Goal: Contribute content: Contribute content

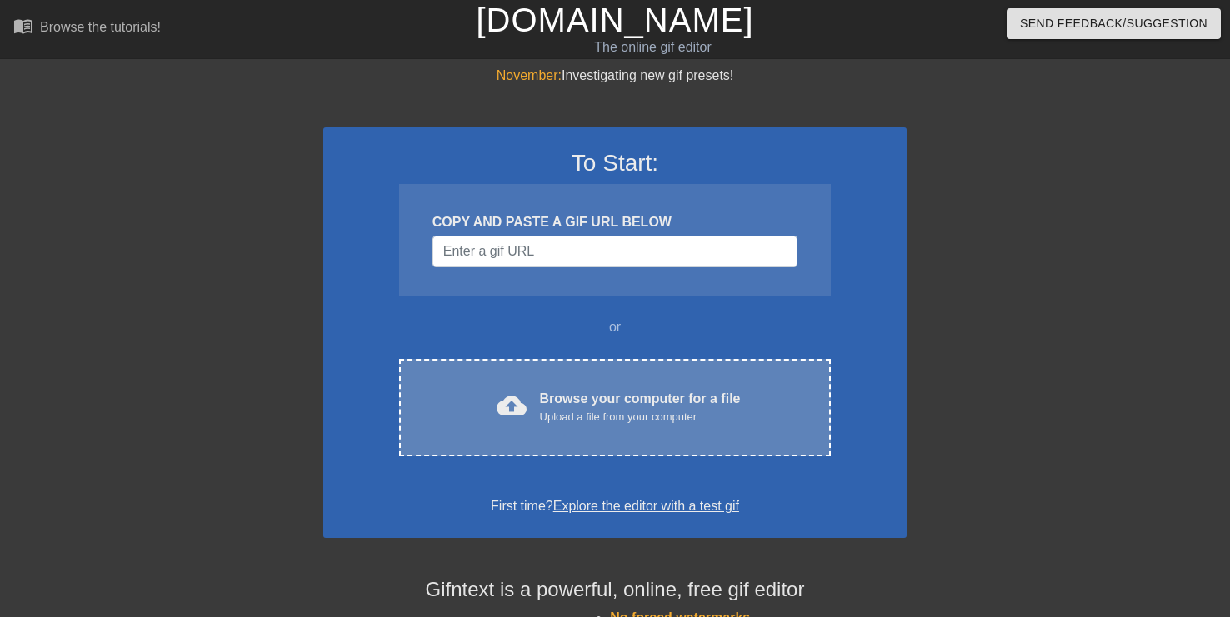
click at [597, 407] on div "Browse your computer for a file Upload a file from your computer" at bounding box center [640, 407] width 201 height 37
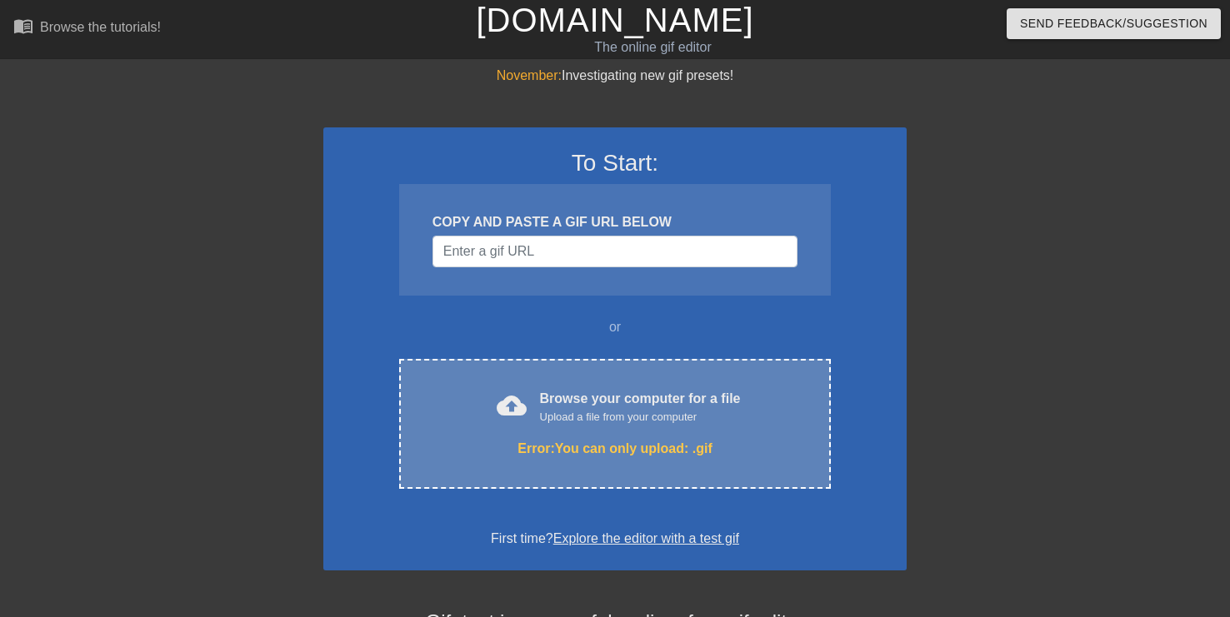
click at [638, 425] on div "Upload a file from your computer" at bounding box center [640, 417] width 201 height 17
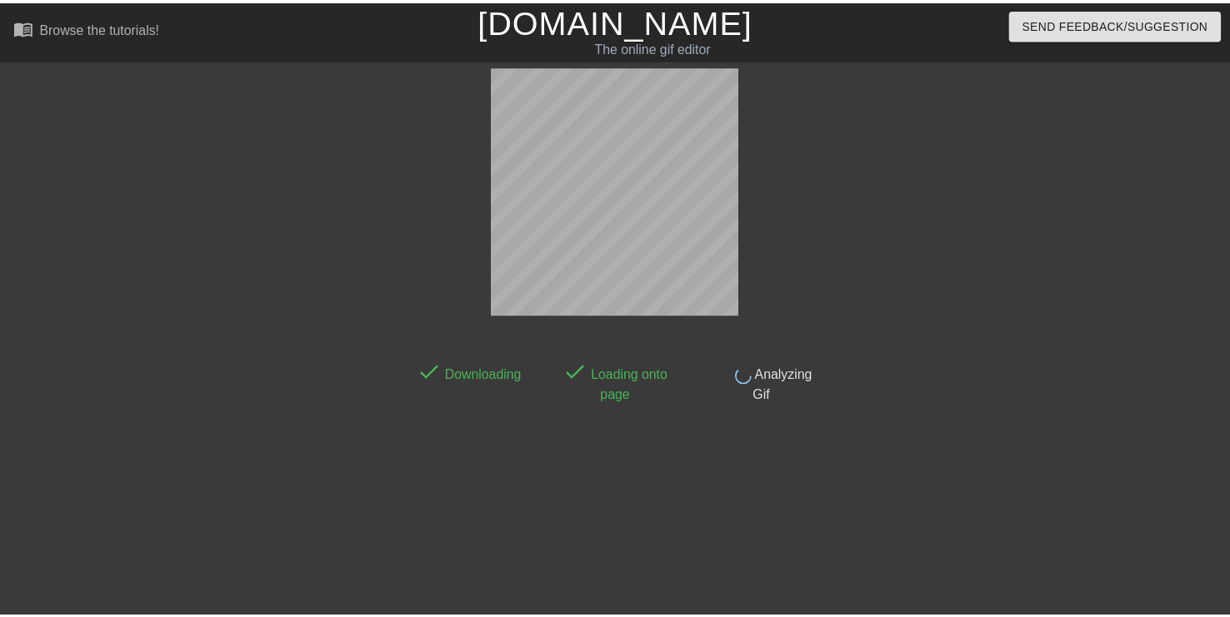
scroll to position [41, 0]
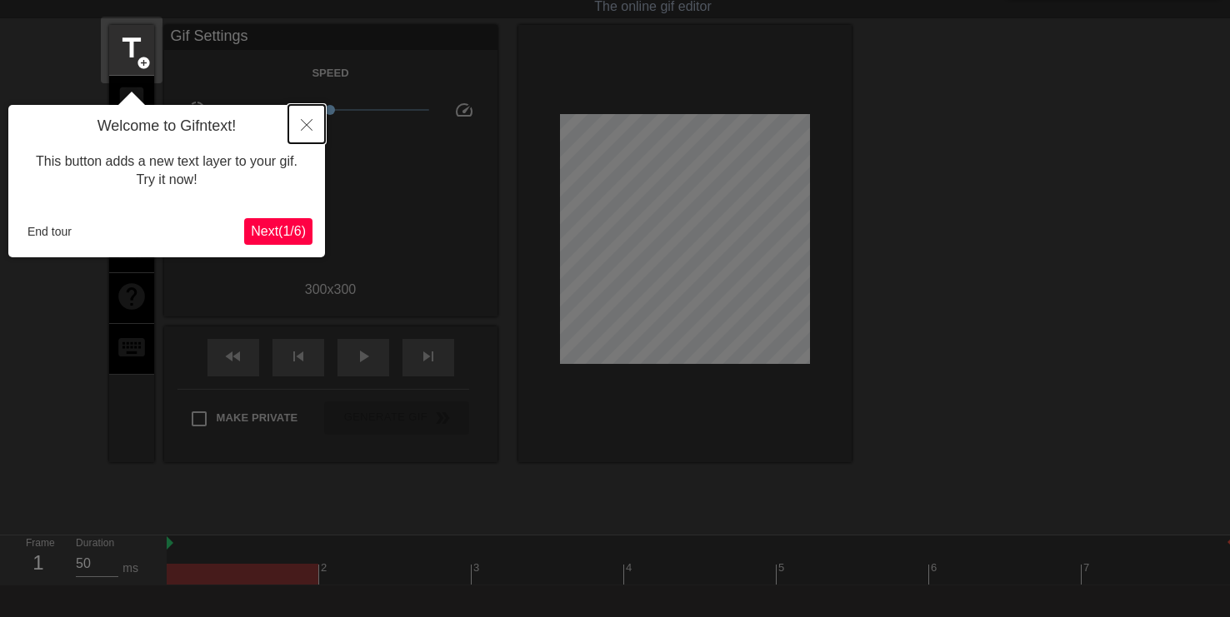
click at [308, 123] on icon "Close" at bounding box center [307, 125] width 12 height 12
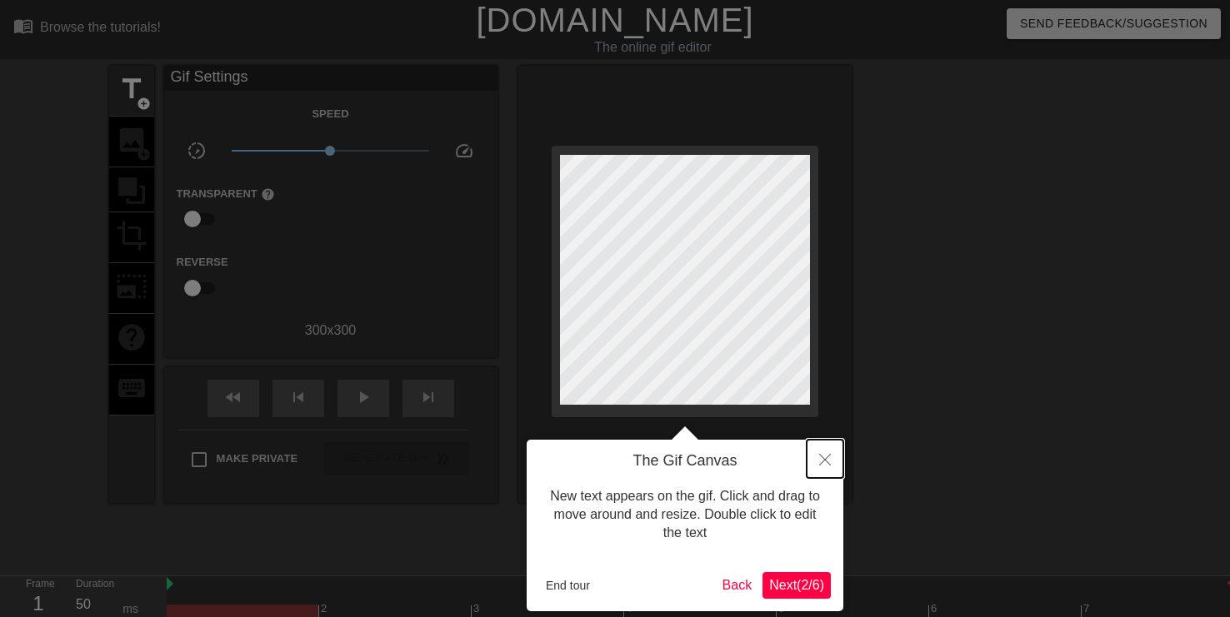
click at [824, 455] on icon "Close" at bounding box center [825, 460] width 12 height 12
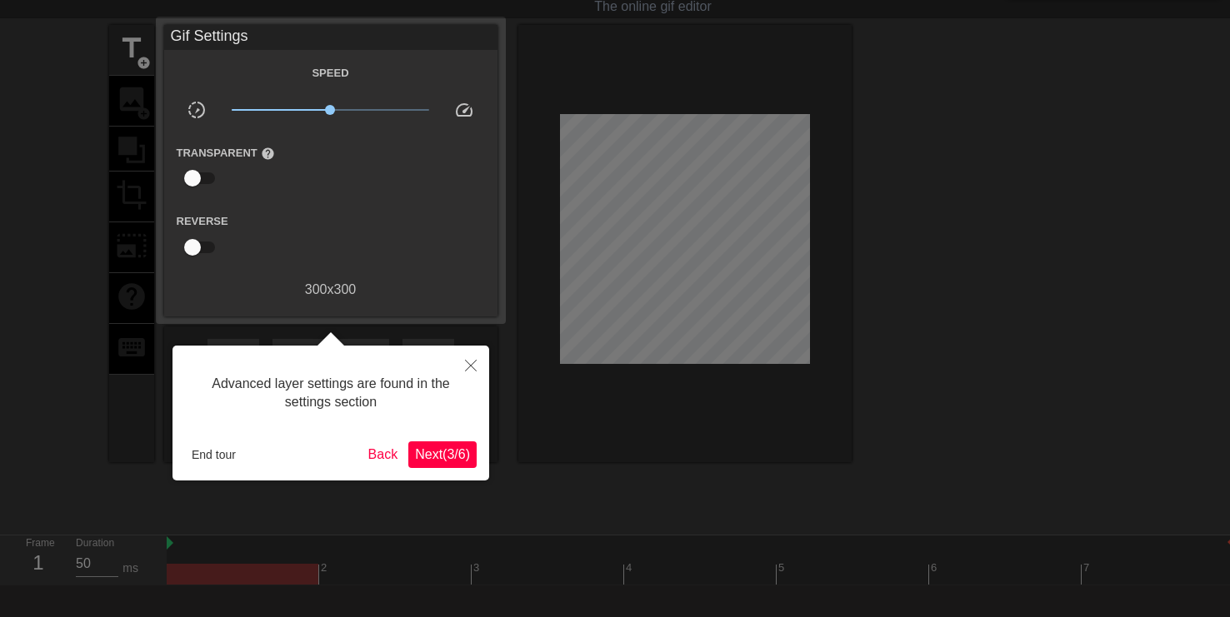
click at [429, 460] on span "Next ( 3 / 6 )" at bounding box center [442, 454] width 55 height 14
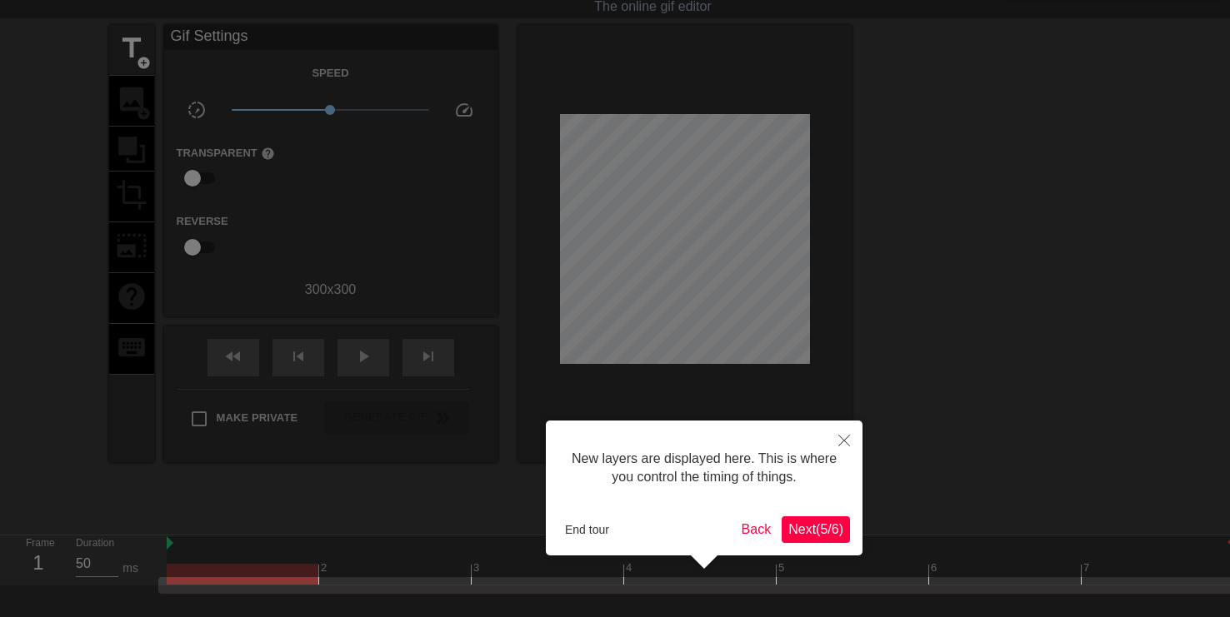
scroll to position [125, 0]
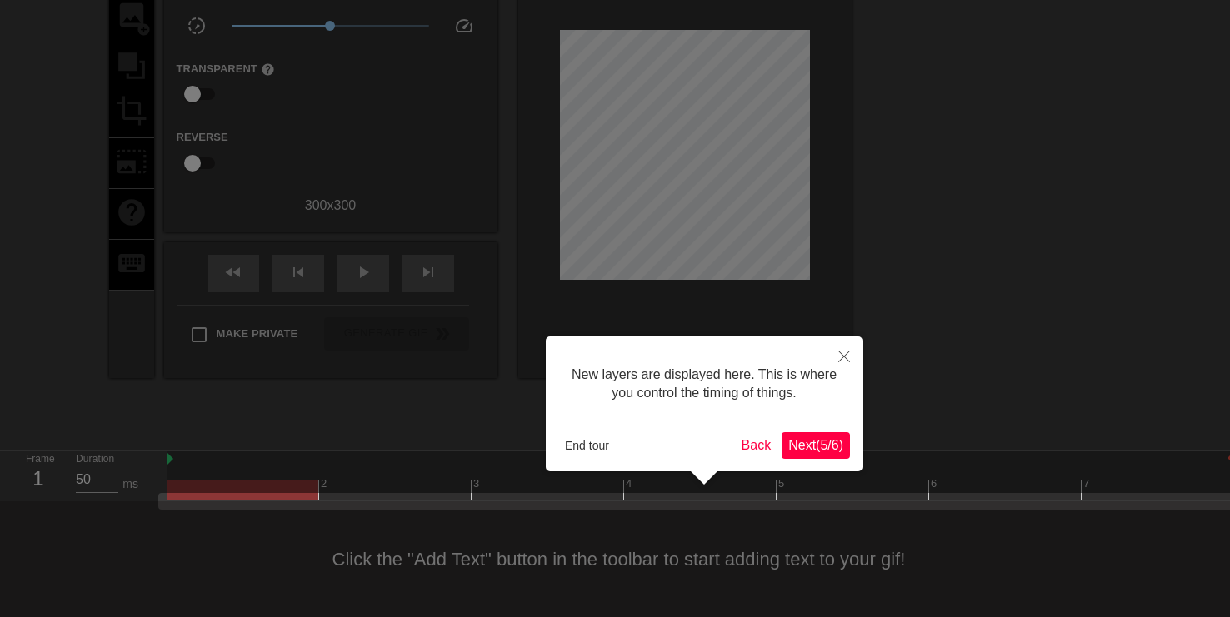
click at [813, 445] on span "Next ( 5 / 6 )" at bounding box center [815, 445] width 55 height 14
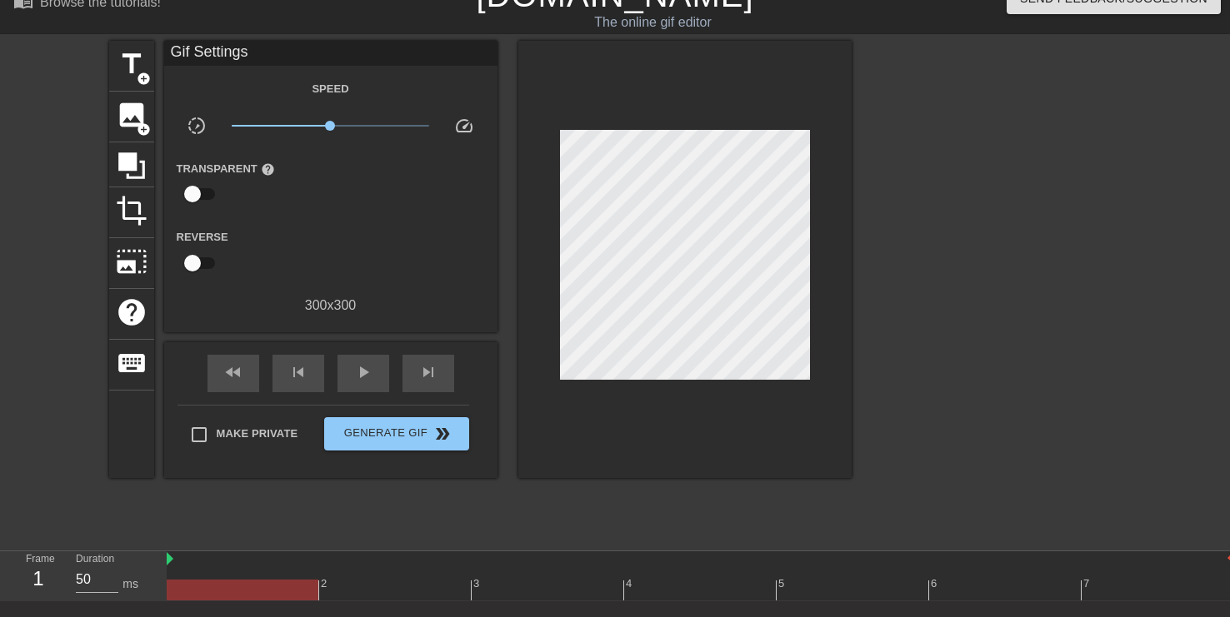
scroll to position [0, 0]
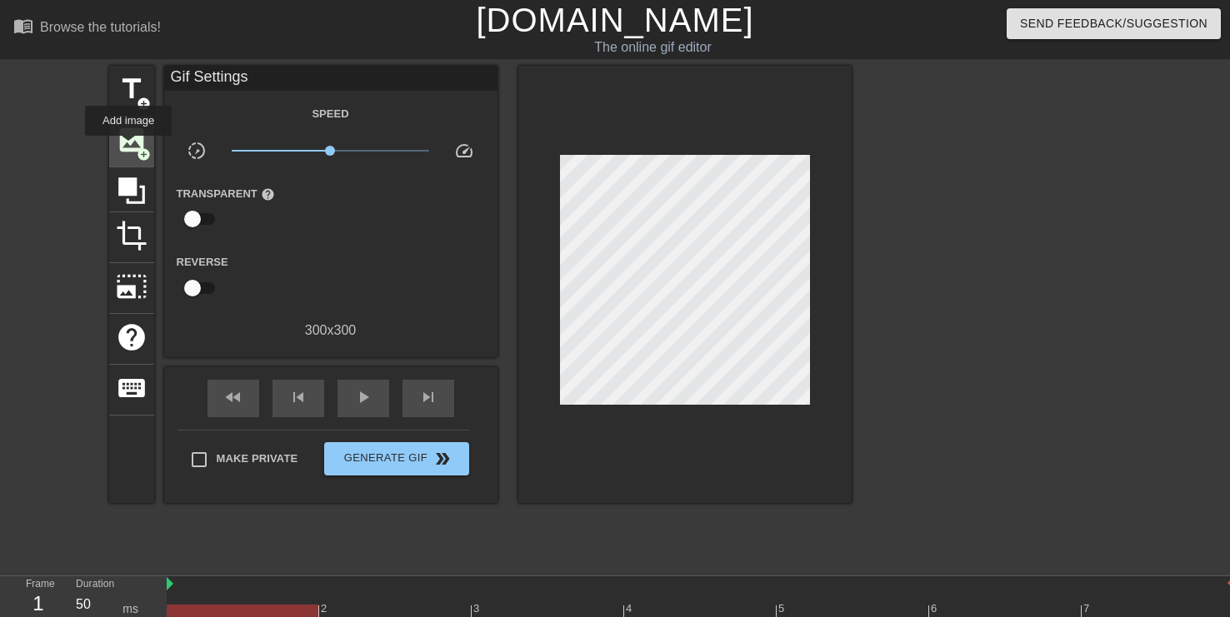
click at [126, 146] on span "image" at bounding box center [132, 140] width 32 height 32
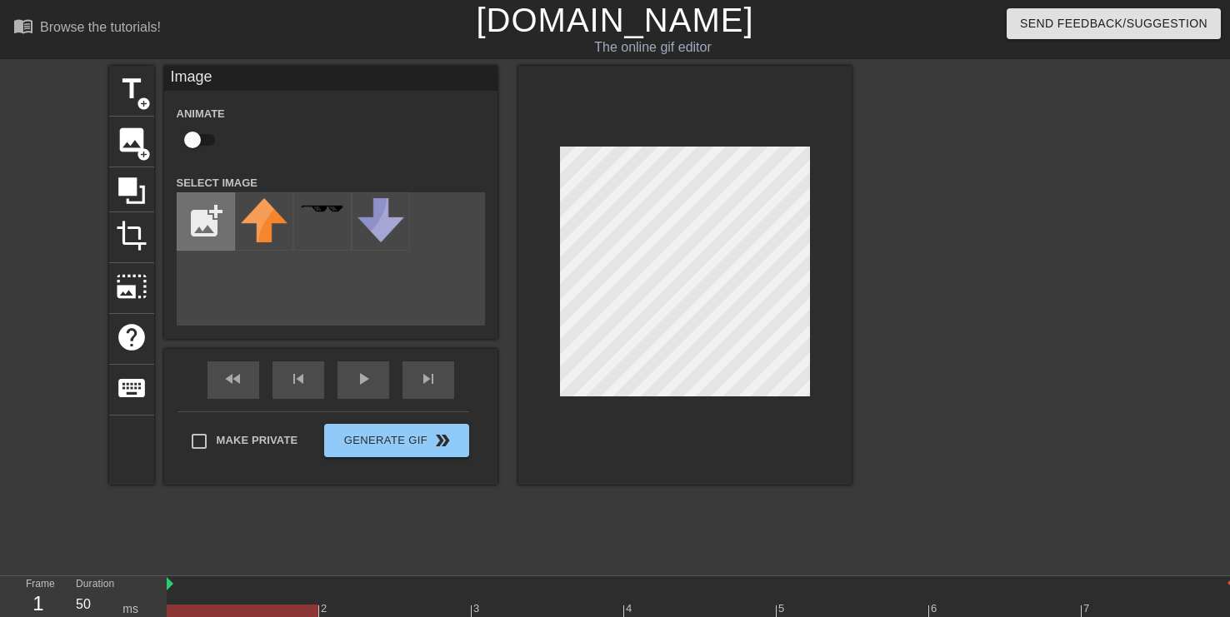
click at [210, 217] on input "file" at bounding box center [205, 221] width 57 height 57
type input "C:\fakepath\Screenshot_2025-09-14-00-12-19-56_572064f74bd5f9fa804b05334aa4f912.…"
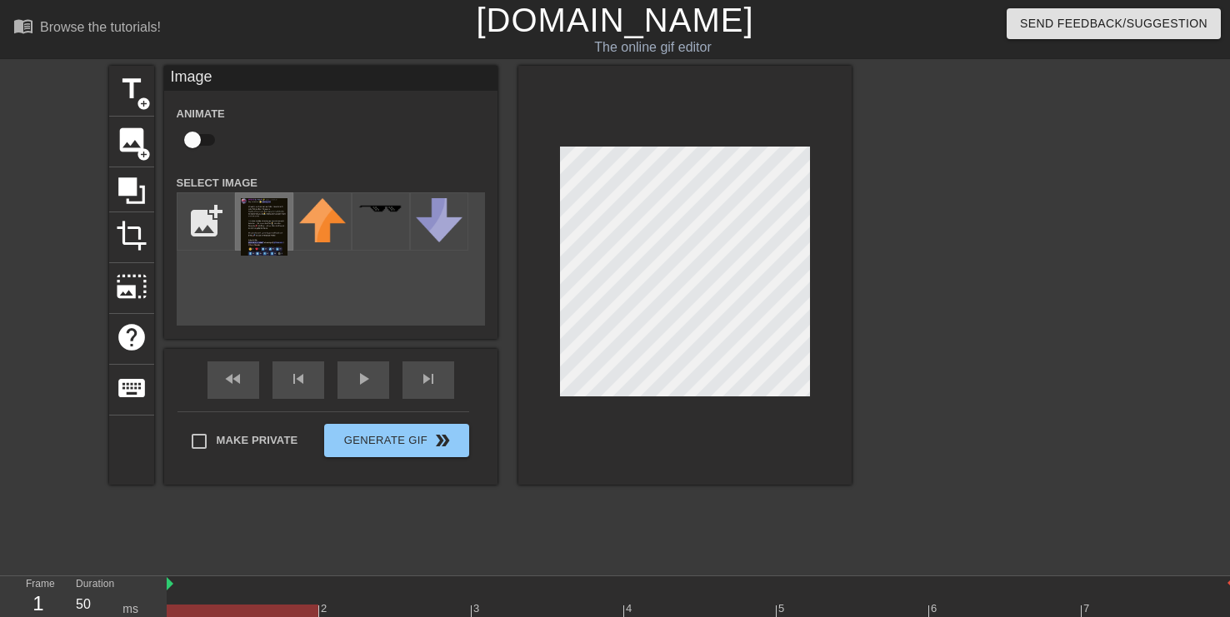
click at [270, 221] on img at bounding box center [264, 226] width 47 height 57
click at [132, 184] on icon at bounding box center [131, 190] width 27 height 27
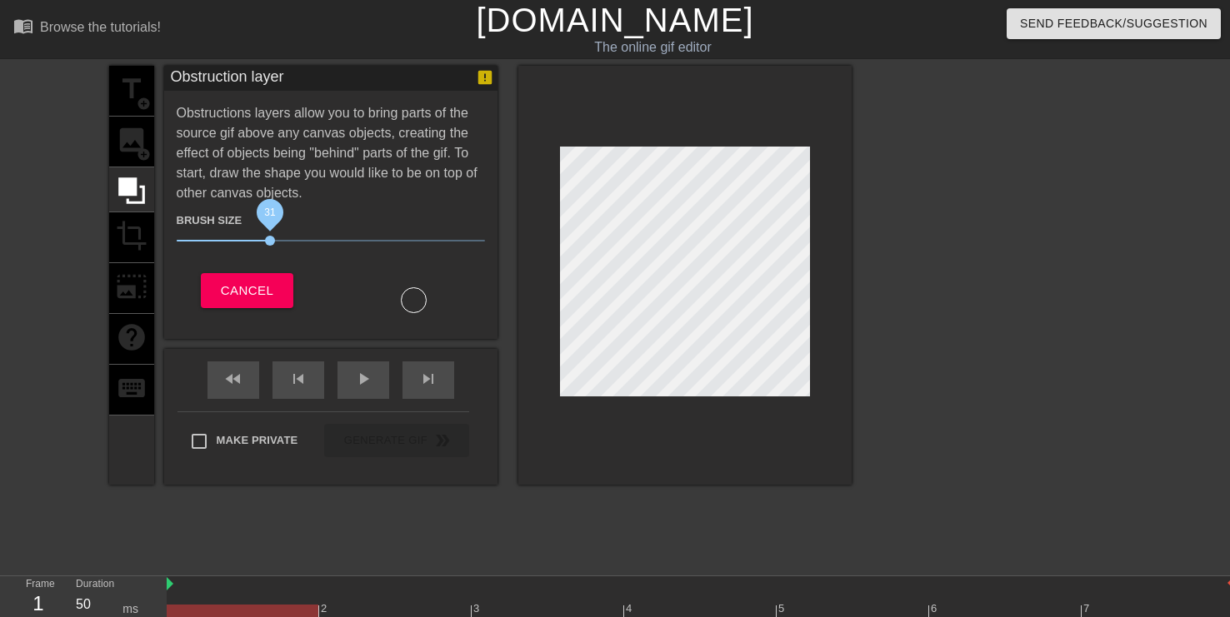
click at [268, 239] on span "31" at bounding box center [270, 241] width 10 height 10
click at [132, 236] on div "title add_circle image add_circle crop photo_size_select_large help keyboard" at bounding box center [131, 275] width 45 height 419
click at [271, 292] on span "Cancel" at bounding box center [247, 291] width 52 height 22
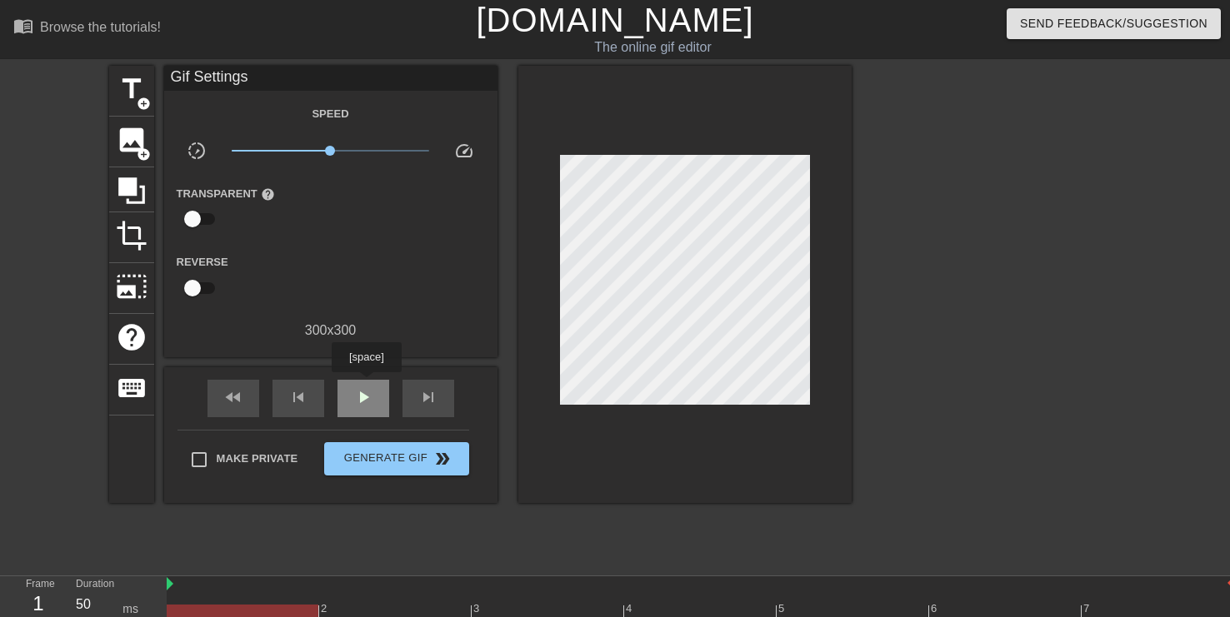
click at [366, 384] on div "play_arrow" at bounding box center [363, 398] width 52 height 37
click at [360, 397] on span "pause" at bounding box center [363, 397] width 20 height 20
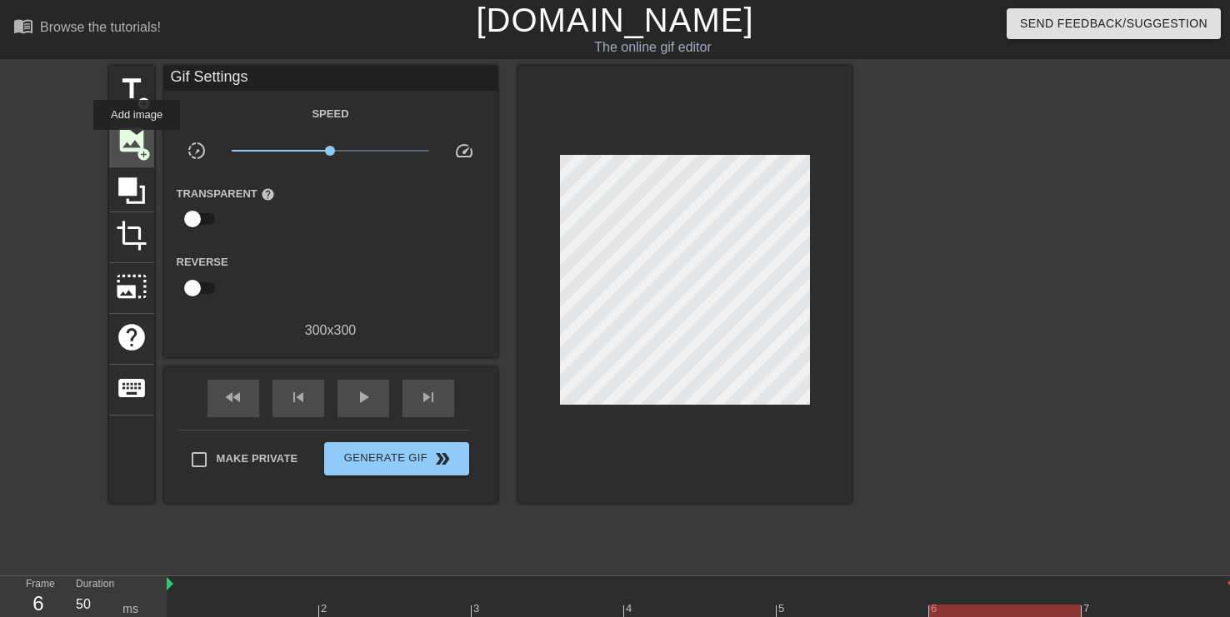
click at [137, 142] on span "image" at bounding box center [132, 140] width 32 height 32
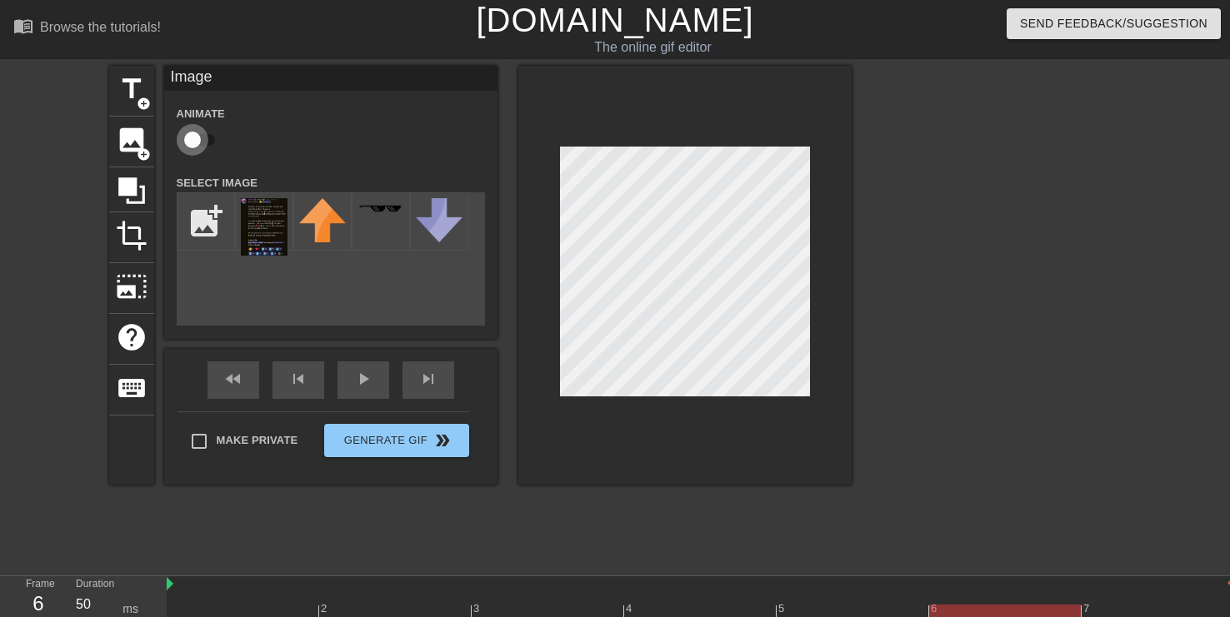
click at [201, 140] on input "checkbox" at bounding box center [192, 140] width 95 height 32
click at [201, 140] on input "checkbox" at bounding box center [208, 140] width 95 height 32
click at [201, 140] on input "checkbox" at bounding box center [192, 140] width 95 height 32
click at [201, 140] on input "checkbox" at bounding box center [208, 140] width 95 height 32
checkbox input "false"
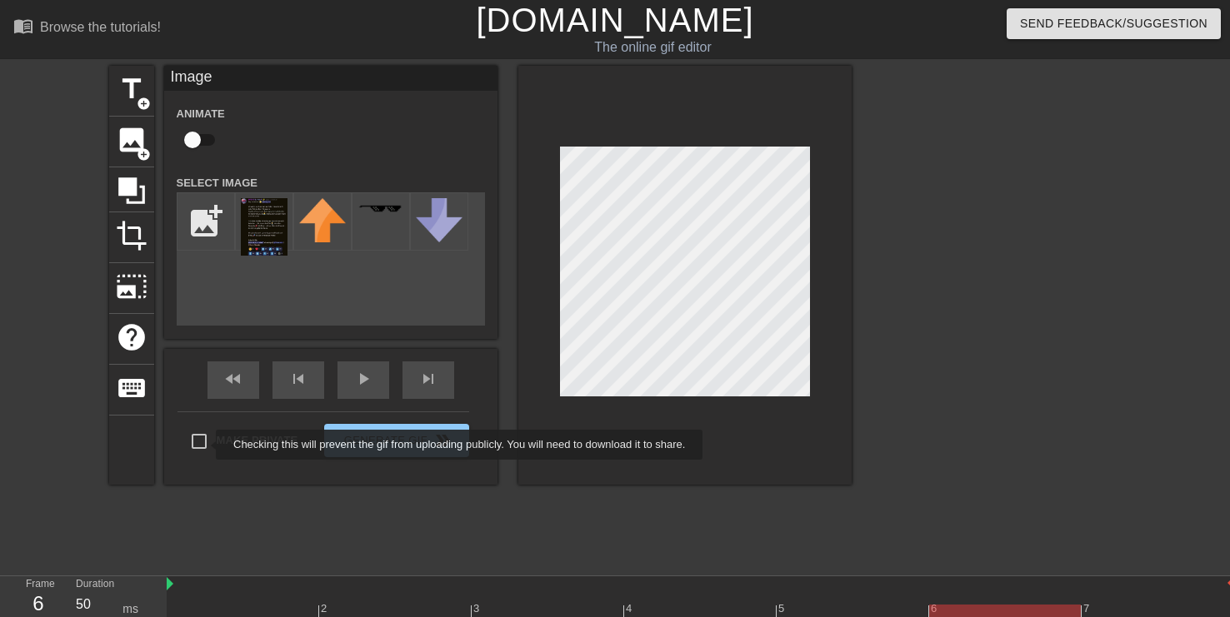
click at [200, 442] on input "Make Private" at bounding box center [199, 441] width 35 height 35
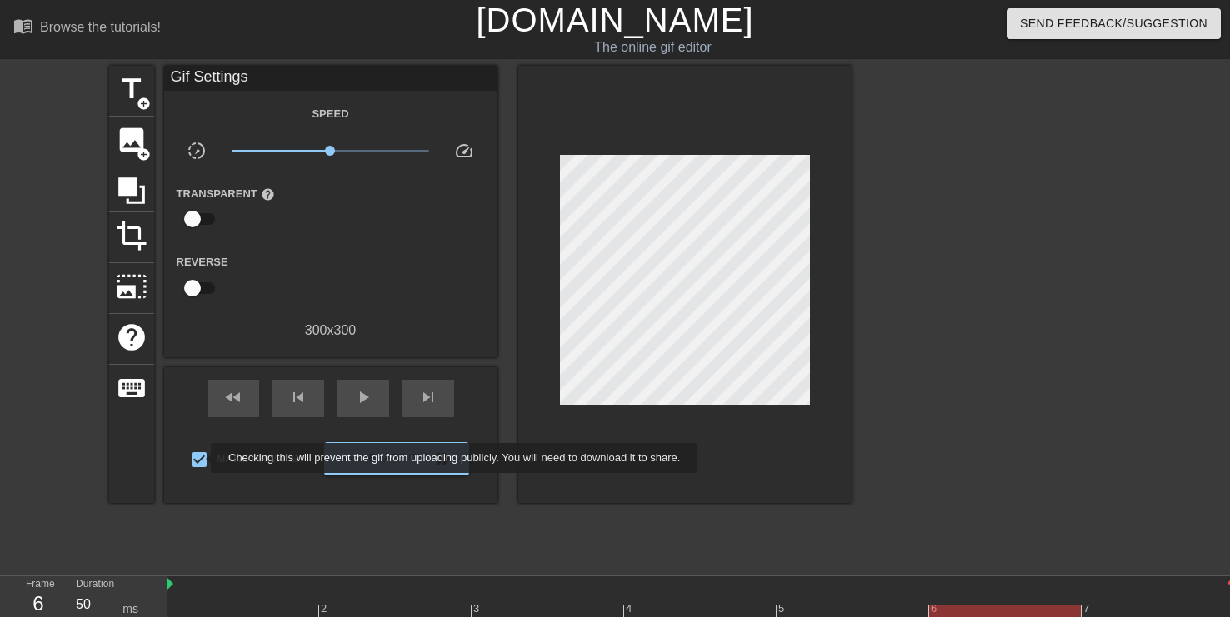
click at [201, 462] on input "Make Private" at bounding box center [199, 459] width 35 height 35
checkbox input "false"
